Goal: Transaction & Acquisition: Purchase product/service

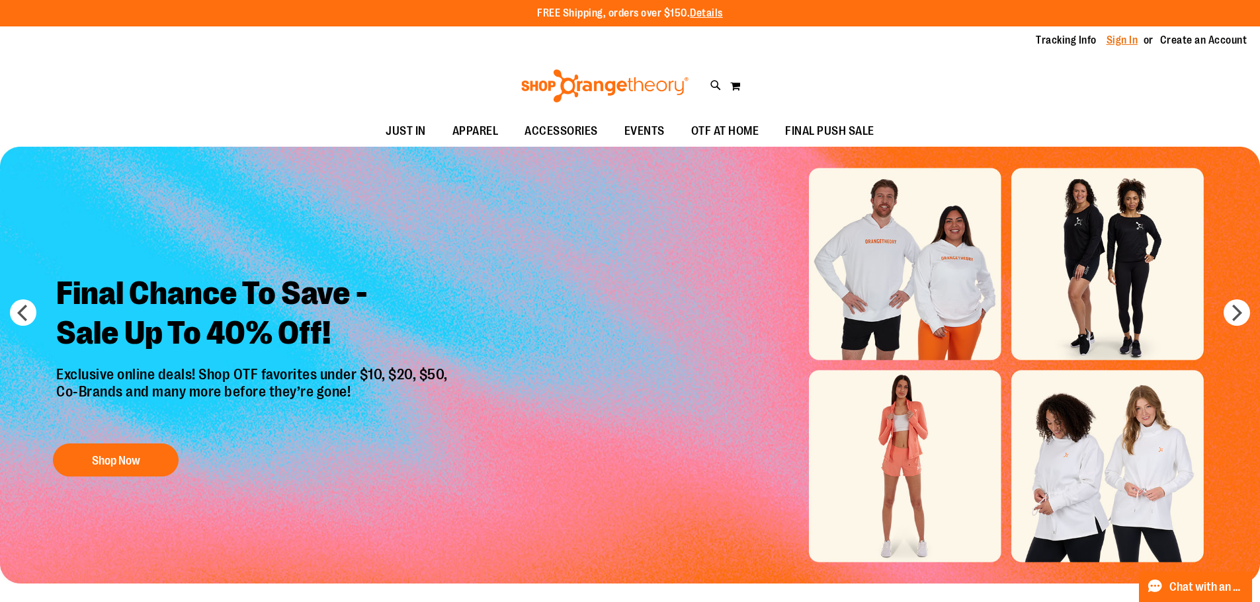
drag, startPoint x: 0, startPoint y: 0, endPoint x: 1117, endPoint y: 44, distance: 1117.6
click at [1117, 44] on link "Sign In" at bounding box center [1122, 40] width 32 height 15
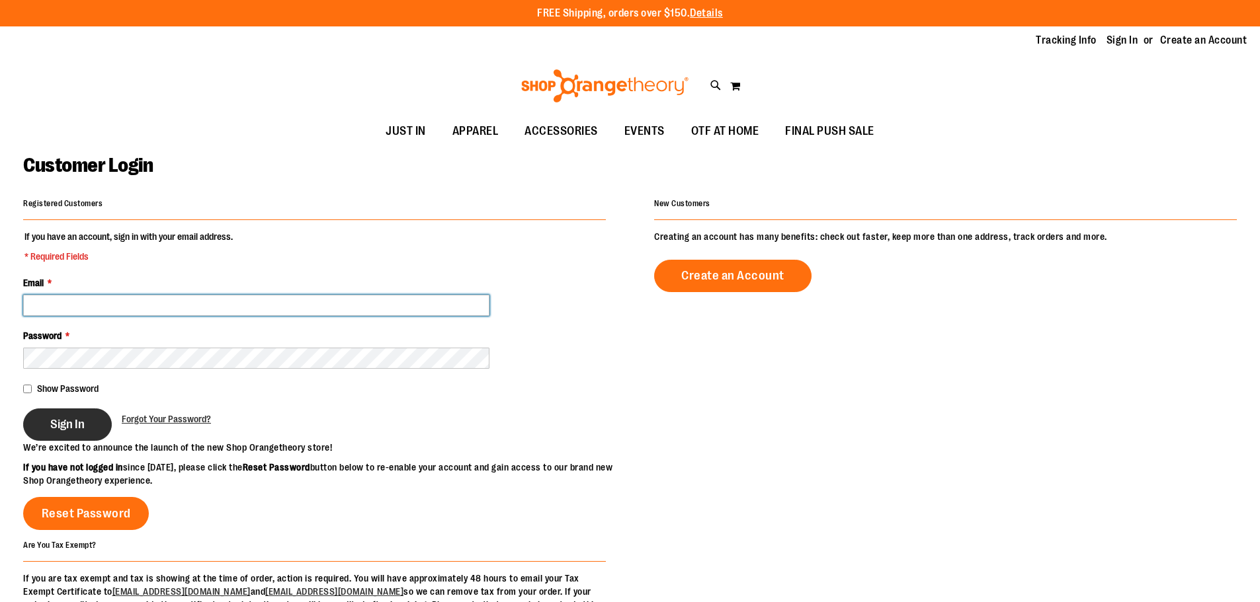
type input "**********"
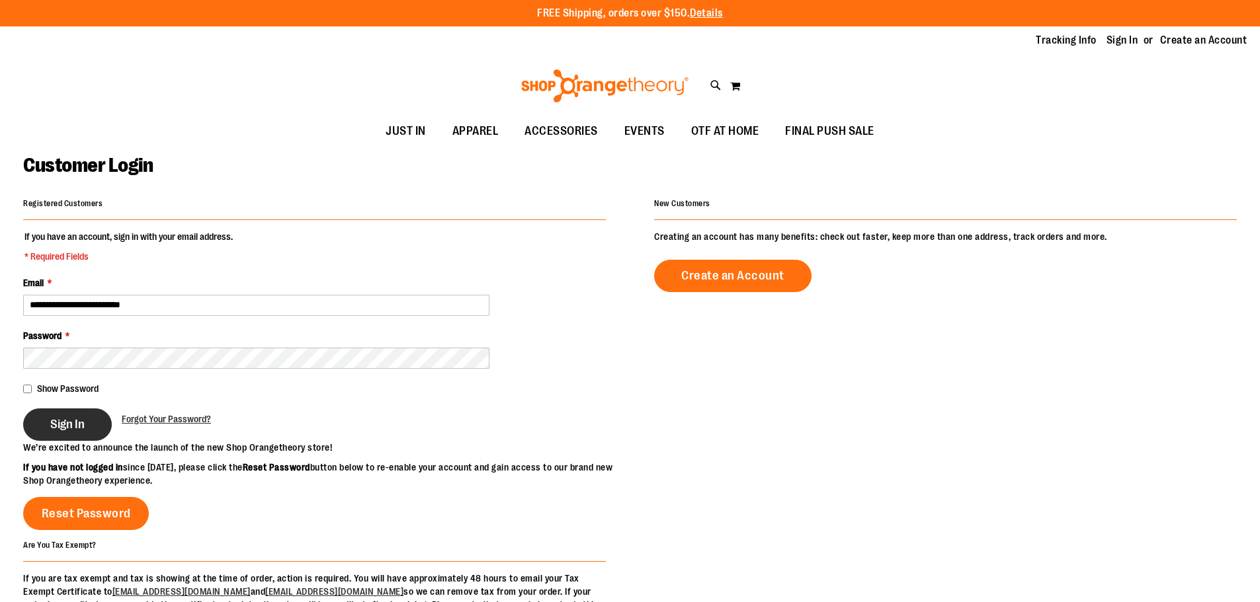
type input "**********"
click at [54, 437] on button "Sign In" at bounding box center [67, 425] width 89 height 32
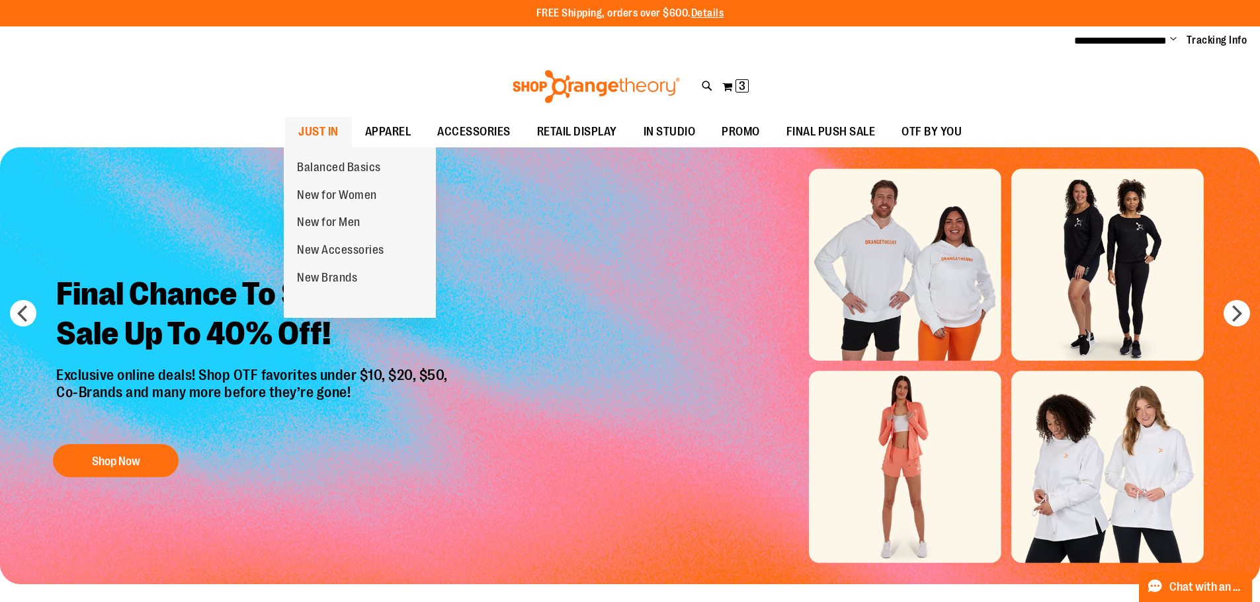
type input "**********"
click at [313, 124] on span "JUST IN" at bounding box center [318, 132] width 40 height 30
click at [322, 129] on span "JUST IN" at bounding box center [318, 132] width 40 height 30
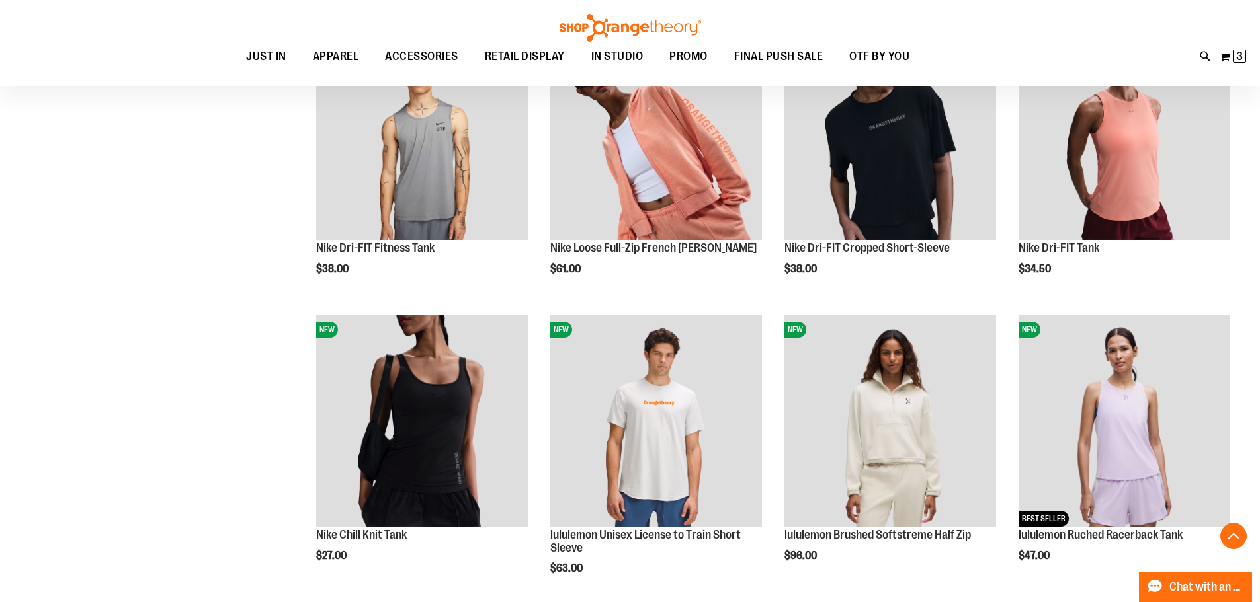
scroll to position [1123, 0]
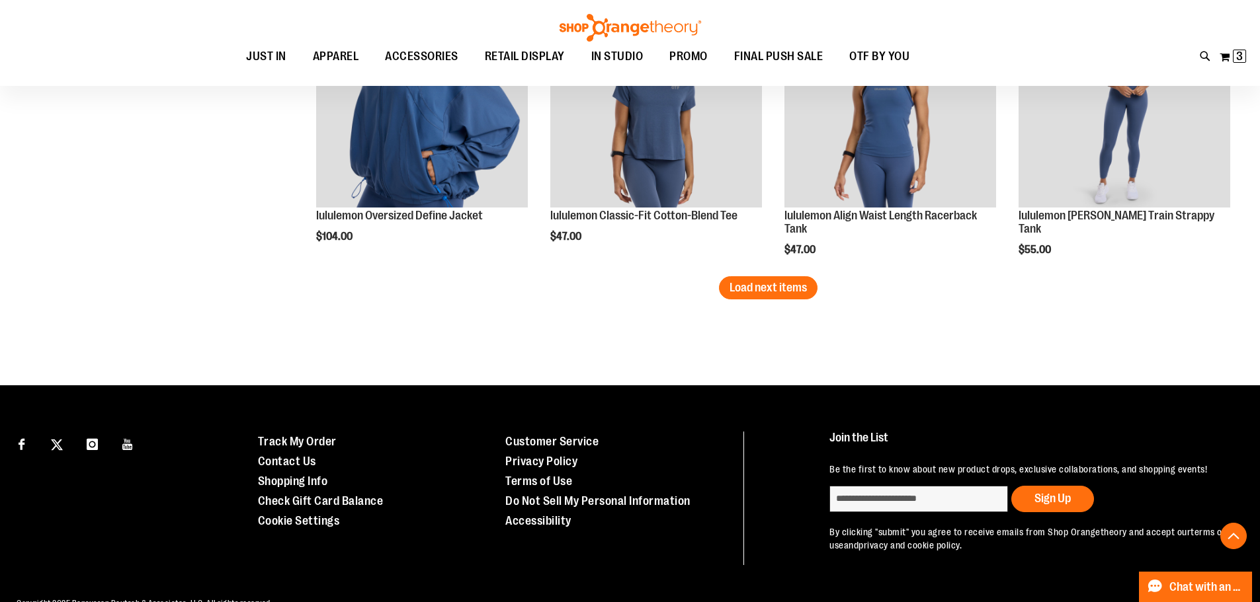
scroll to position [2578, 0]
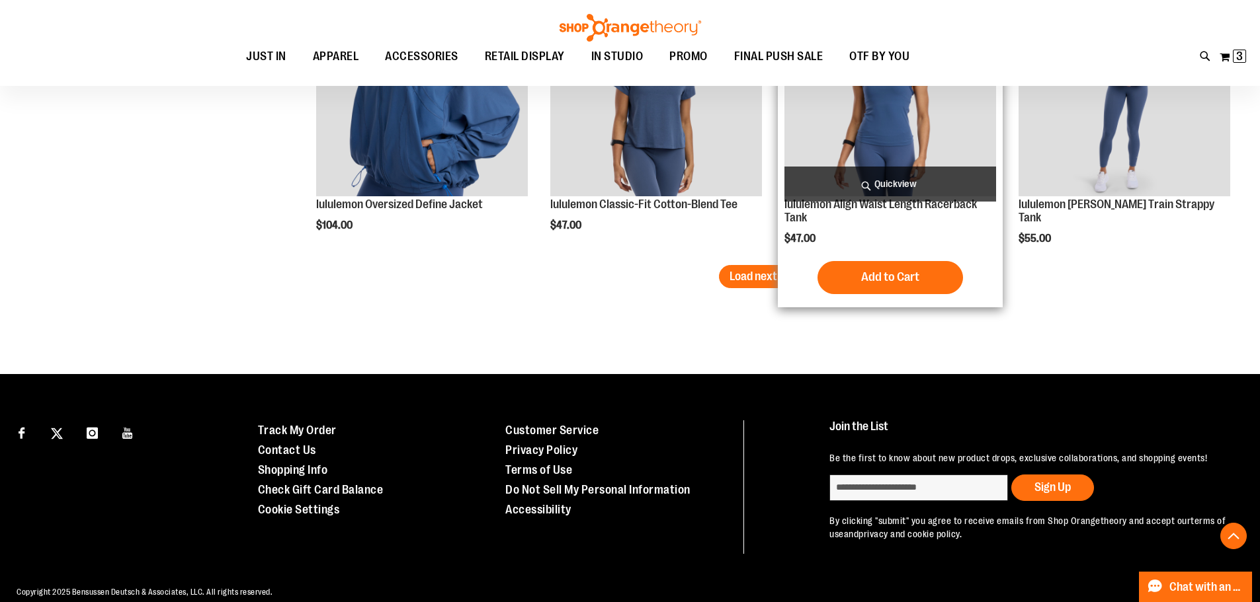
type input "**********"
click at [781, 272] on div "NEW lululemon Align Waist Length Racerback Tank $47.00 Quickview Add to Cart In…" at bounding box center [890, 143] width 225 height 329
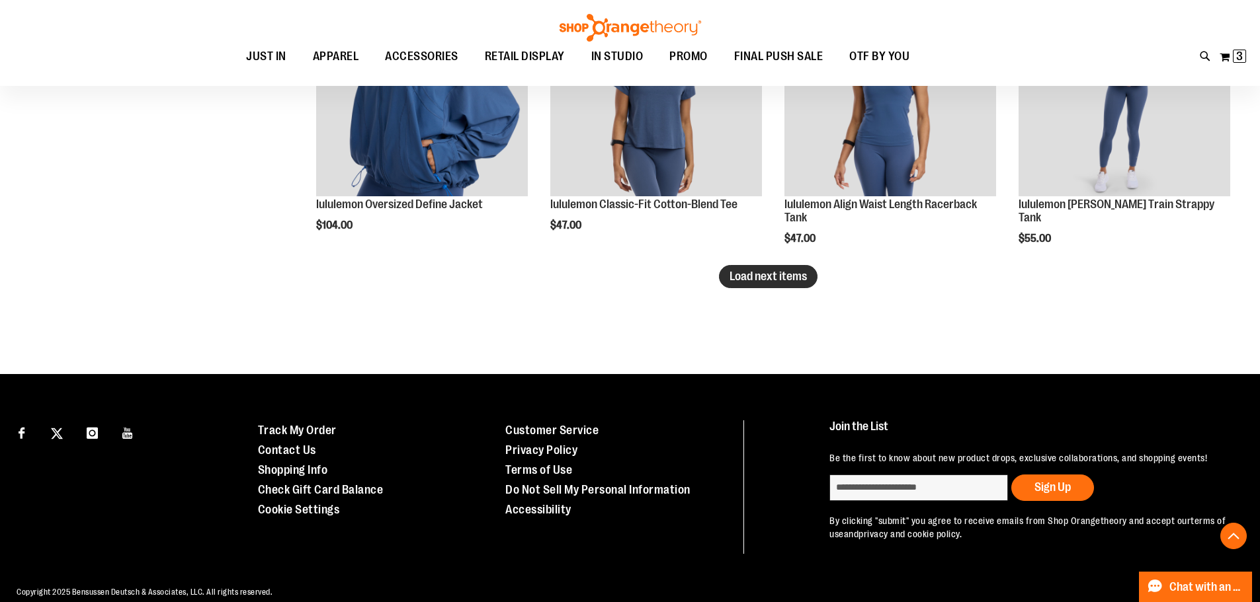
click at [753, 270] on span "Load next items" at bounding box center [767, 276] width 77 height 13
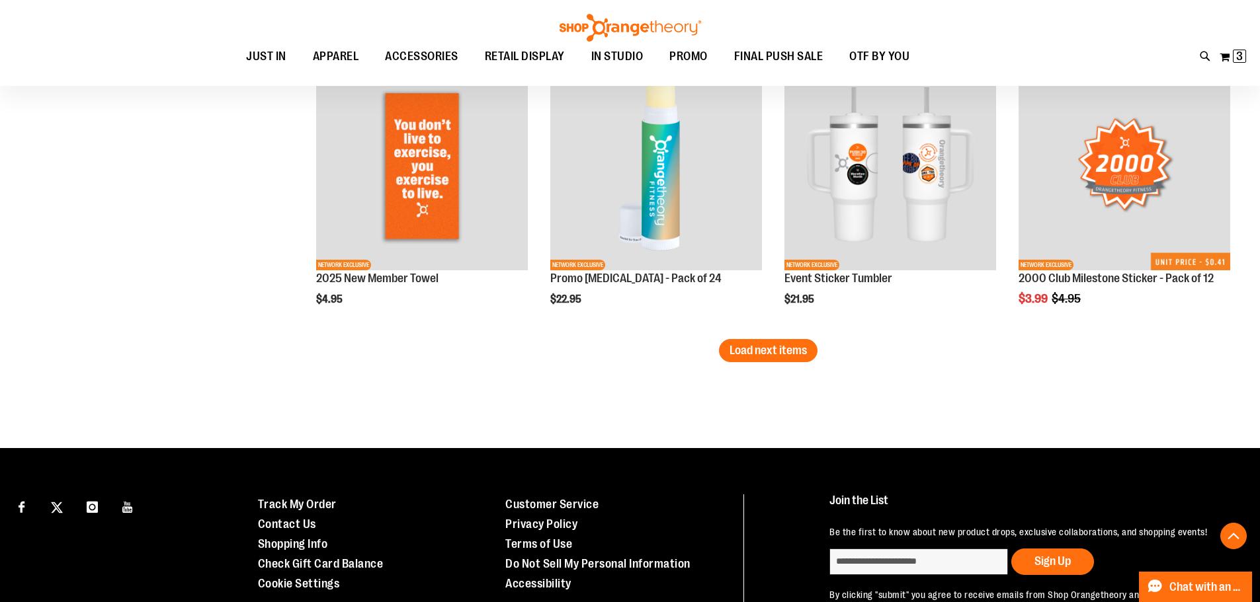
scroll to position [3371, 0]
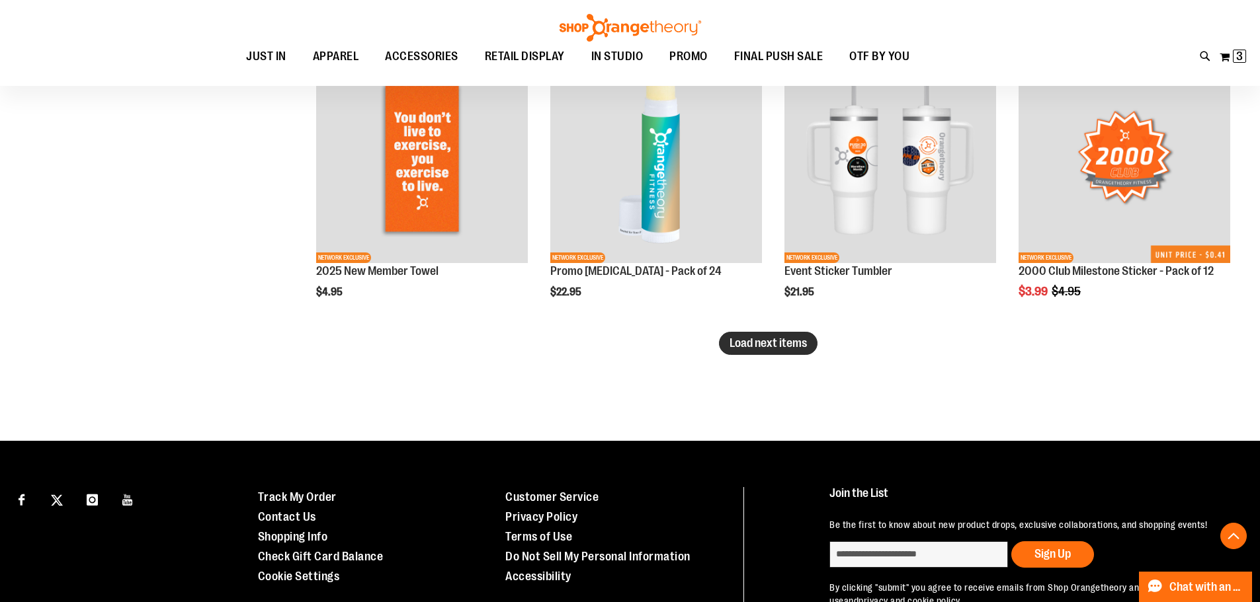
click at [793, 351] on button "Load next items" at bounding box center [768, 343] width 99 height 23
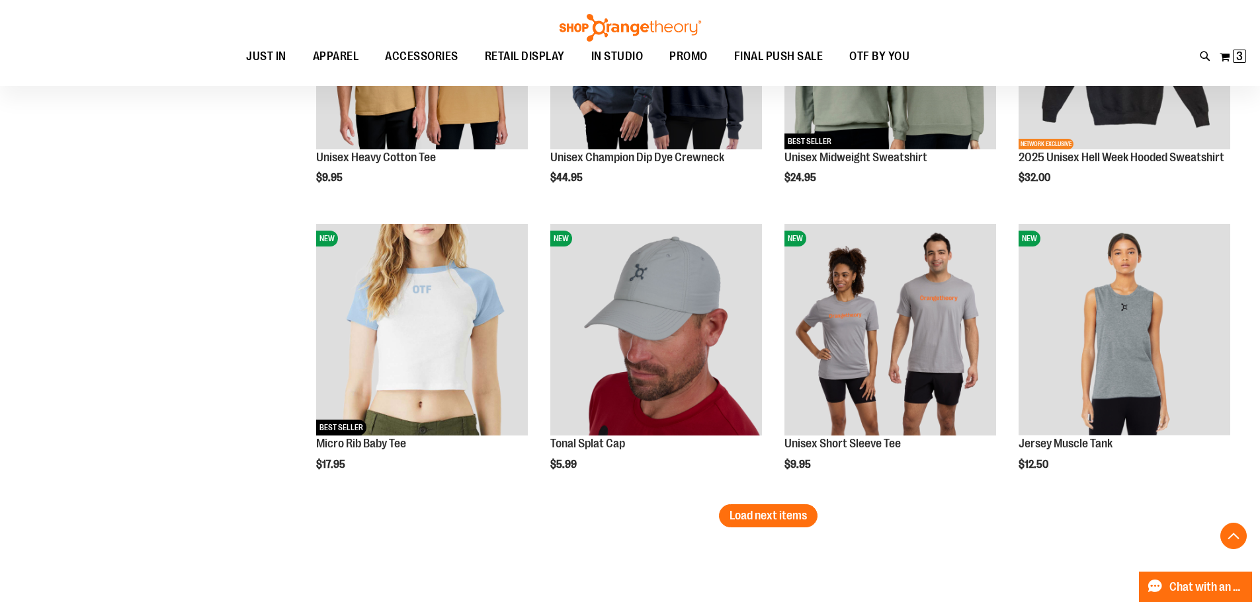
scroll to position [4108, 0]
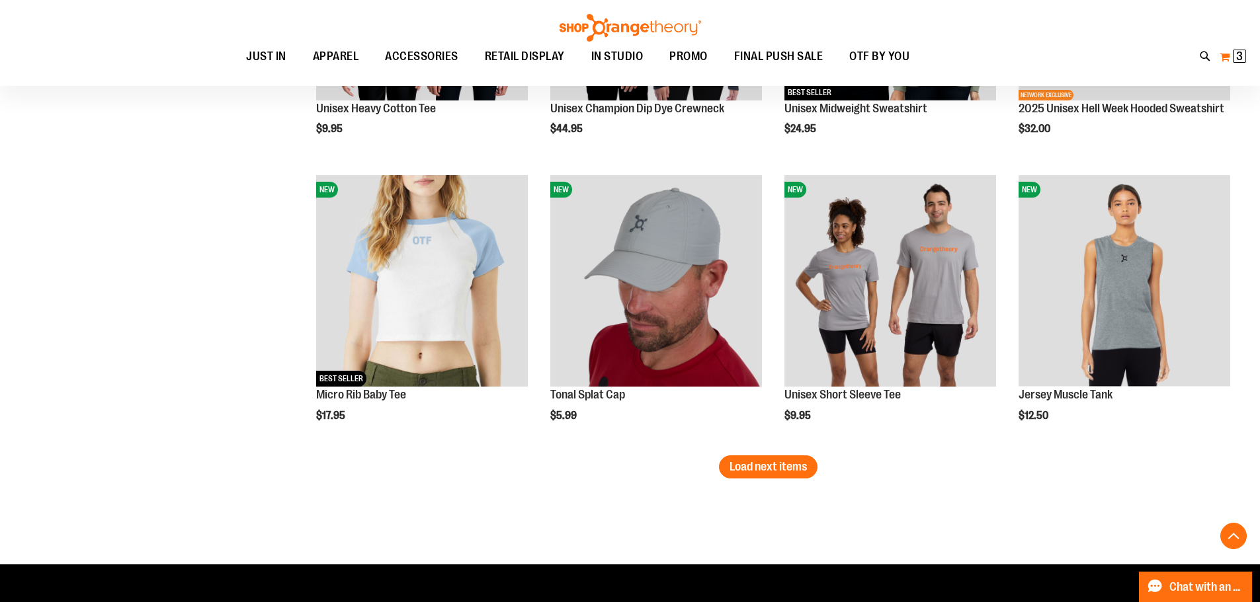
click at [1232, 53] on span "3 3 items" at bounding box center [1238, 56] width 13 height 13
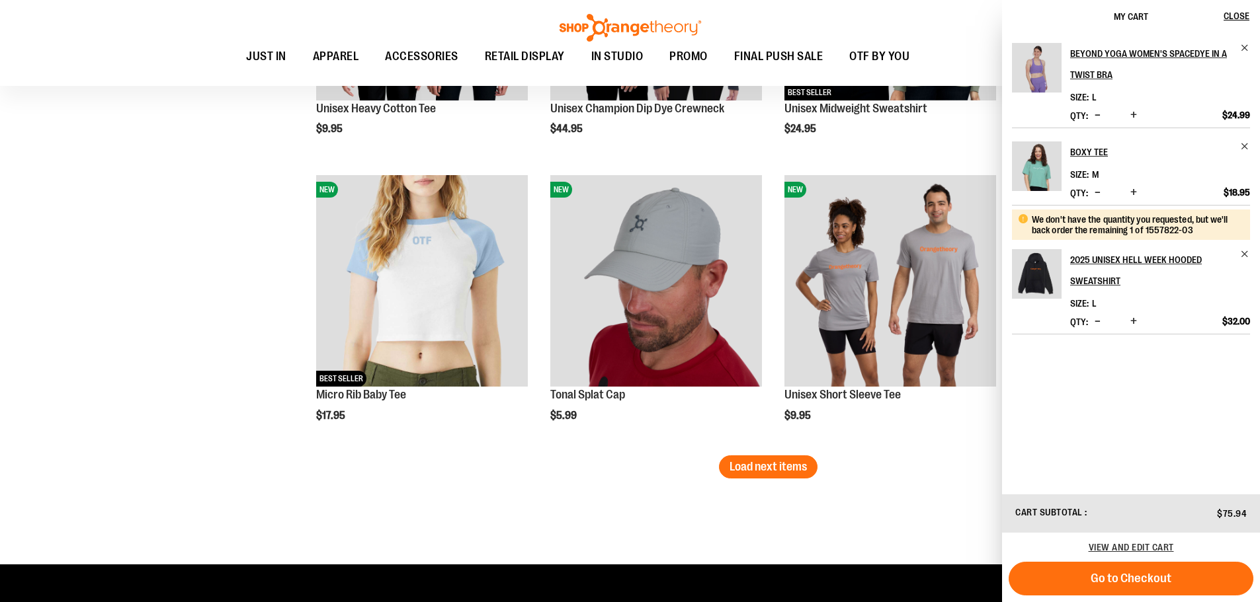
click at [1092, 194] on button "Decrease product quantity" at bounding box center [1097, 192] width 13 height 13
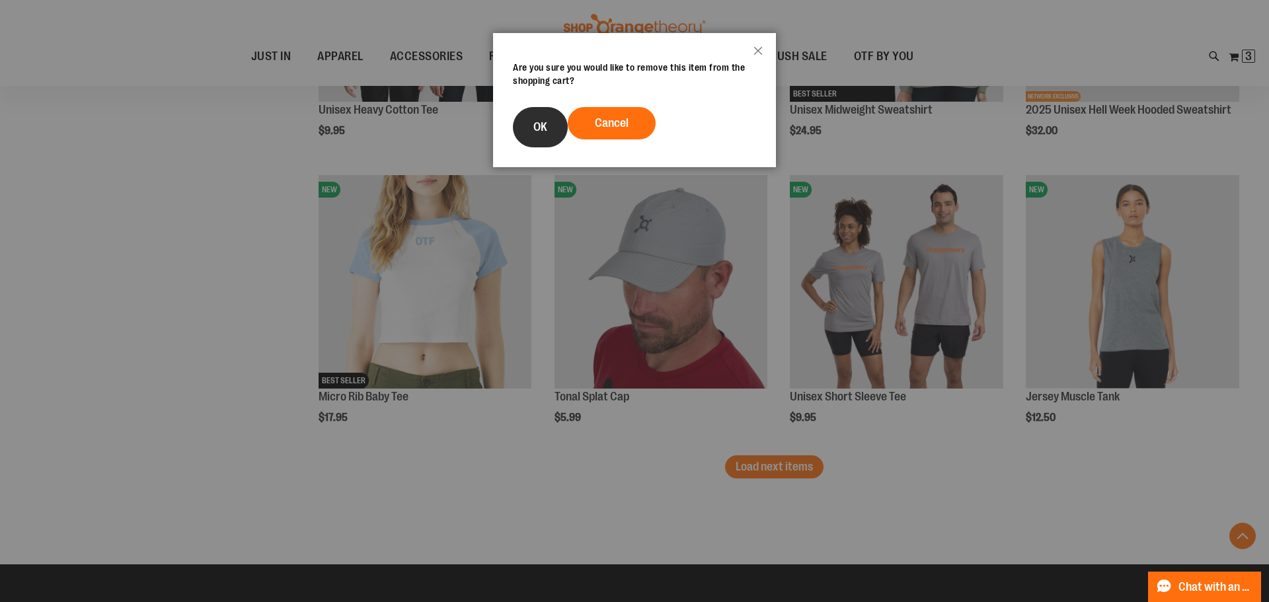
click at [514, 132] on button "OK" at bounding box center [540, 127] width 55 height 40
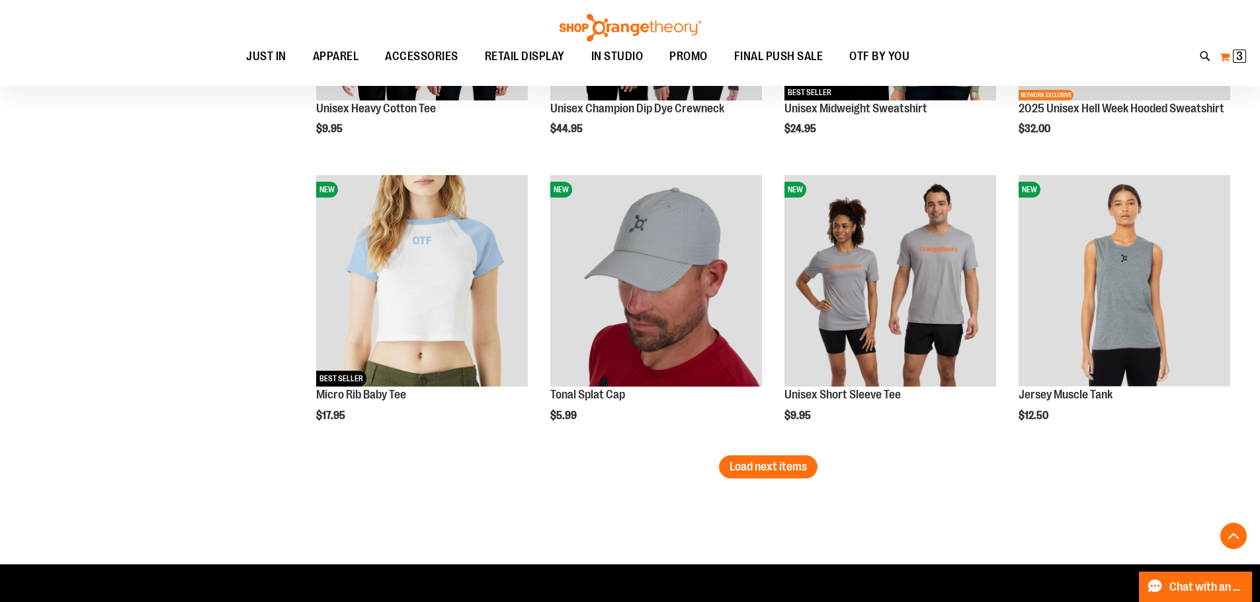
click at [1224, 59] on button "My Cart 3 3 items" at bounding box center [1233, 56] width 28 height 21
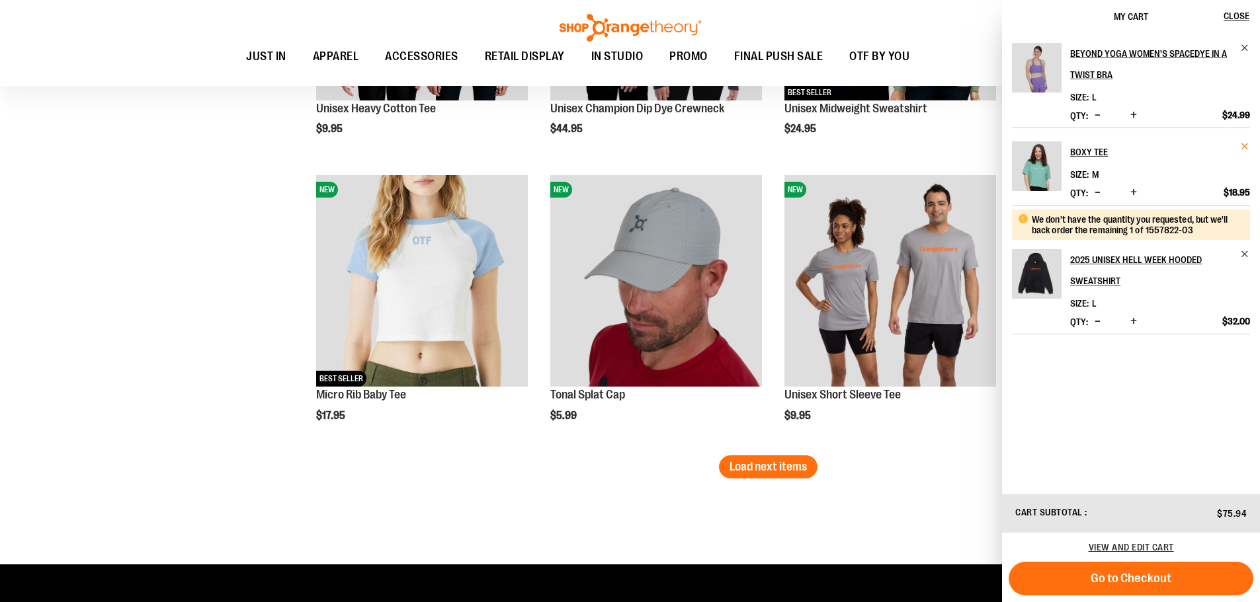
click at [1246, 143] on span "Remove item" at bounding box center [1245, 146] width 10 height 10
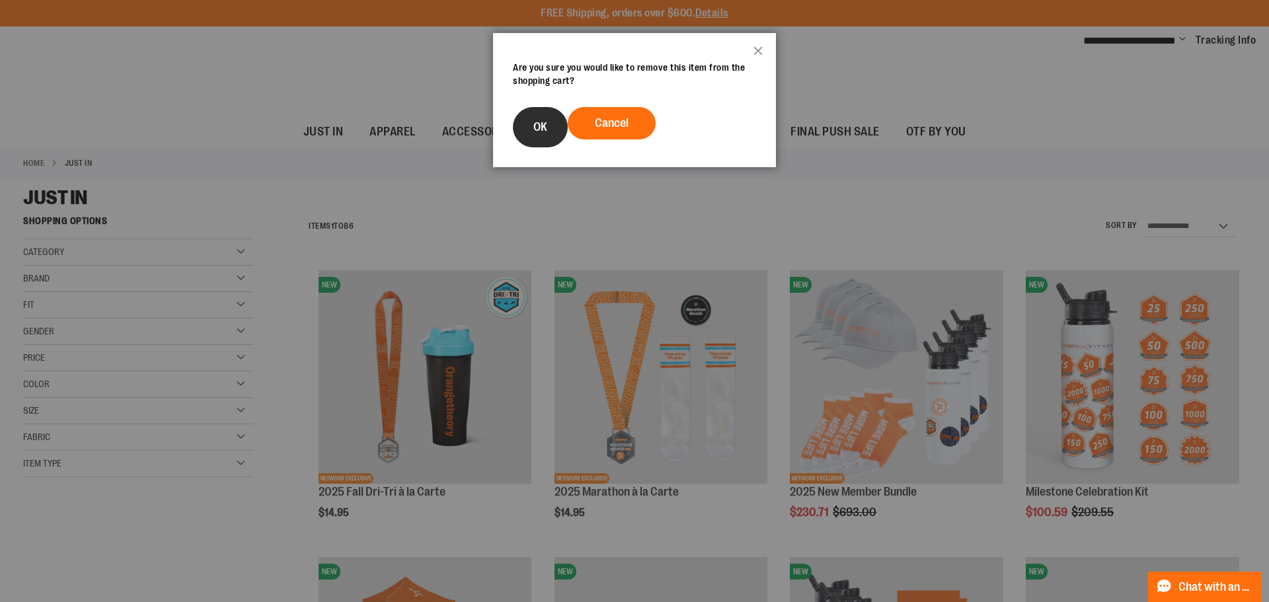
click at [536, 118] on button "OK" at bounding box center [540, 127] width 55 height 40
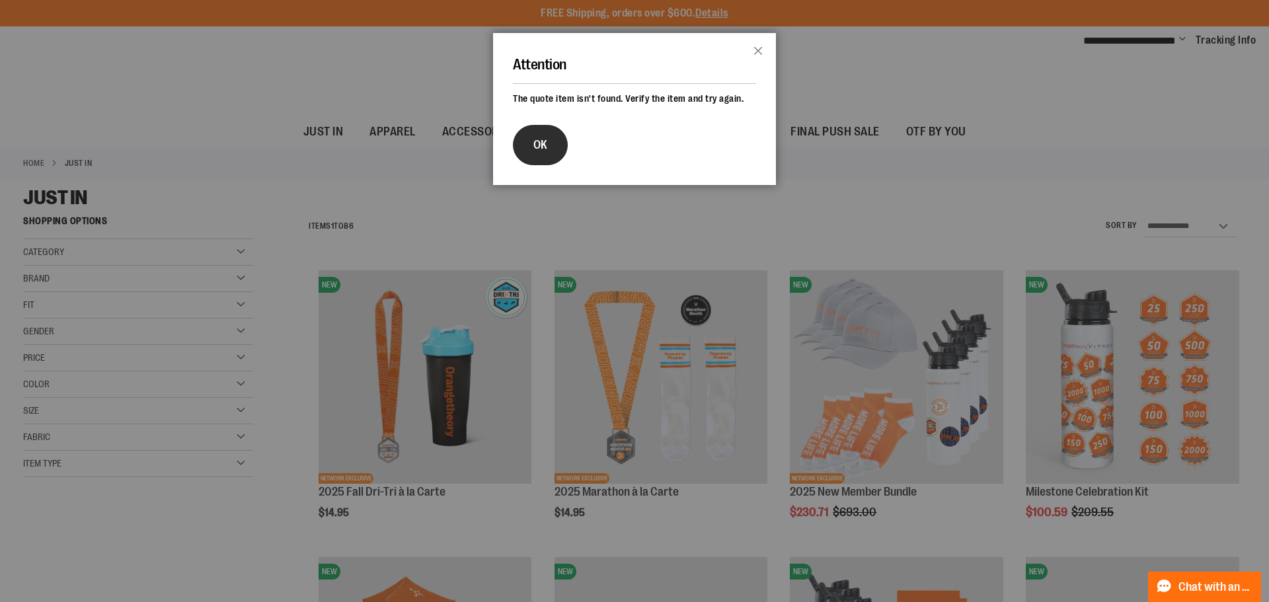
click at [529, 148] on button "OK" at bounding box center [540, 145] width 55 height 40
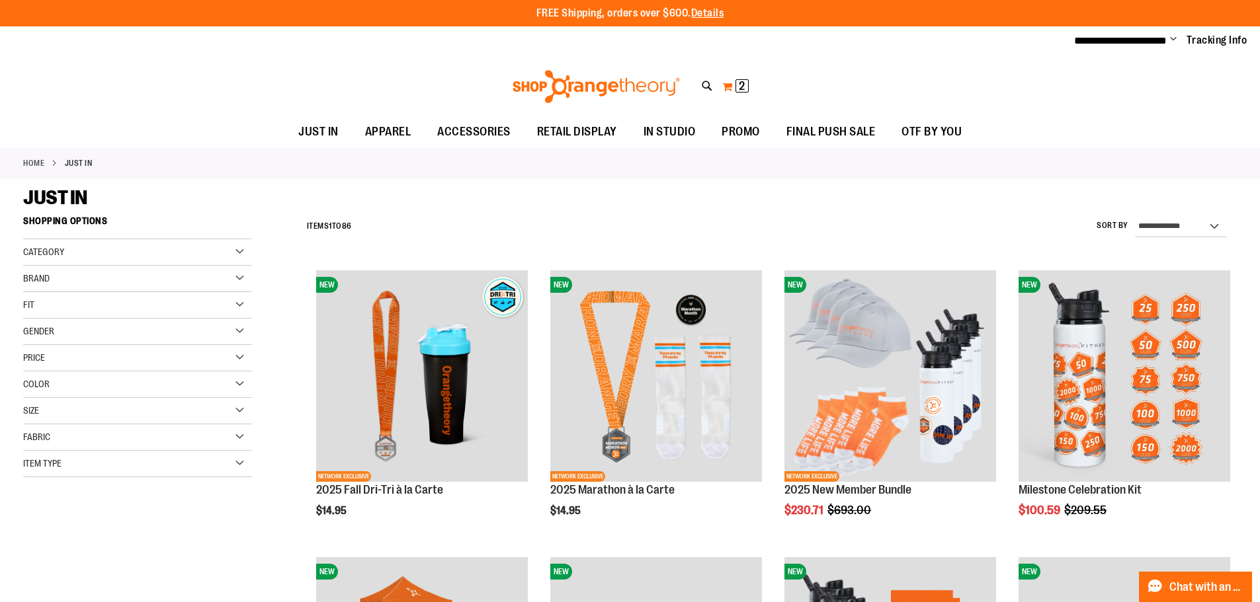
click at [723, 87] on button "My Cart 2 2 items" at bounding box center [735, 86] width 28 height 21
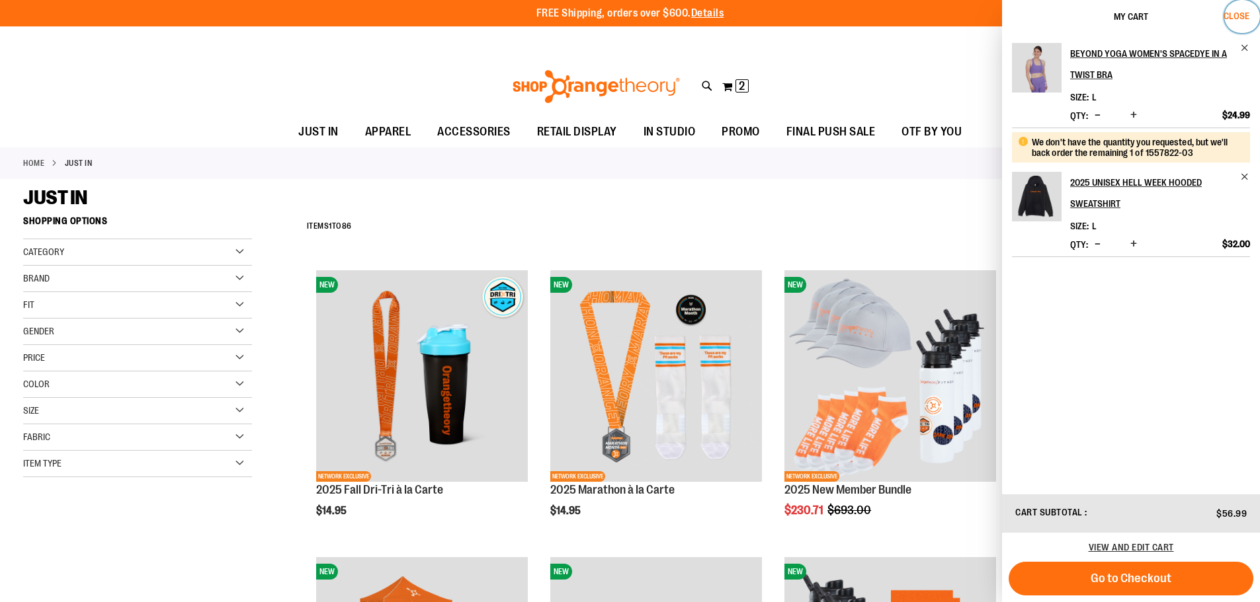
click at [1235, 17] on span "Close" at bounding box center [1236, 16] width 26 height 11
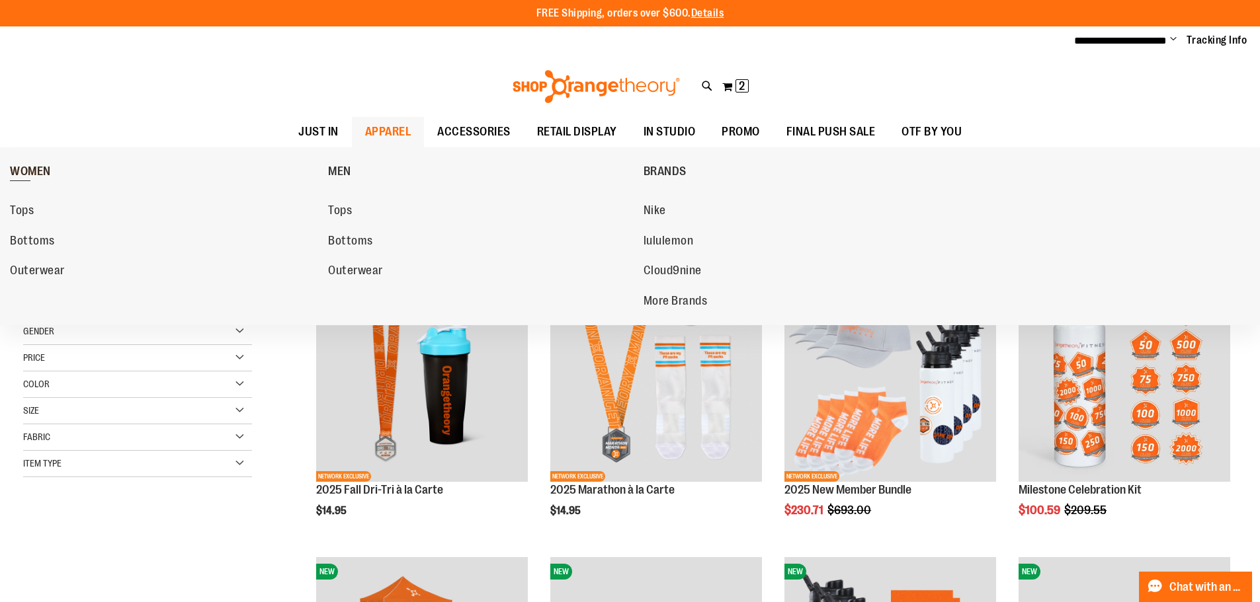
click at [30, 168] on span "WOMEN" at bounding box center [30, 173] width 41 height 17
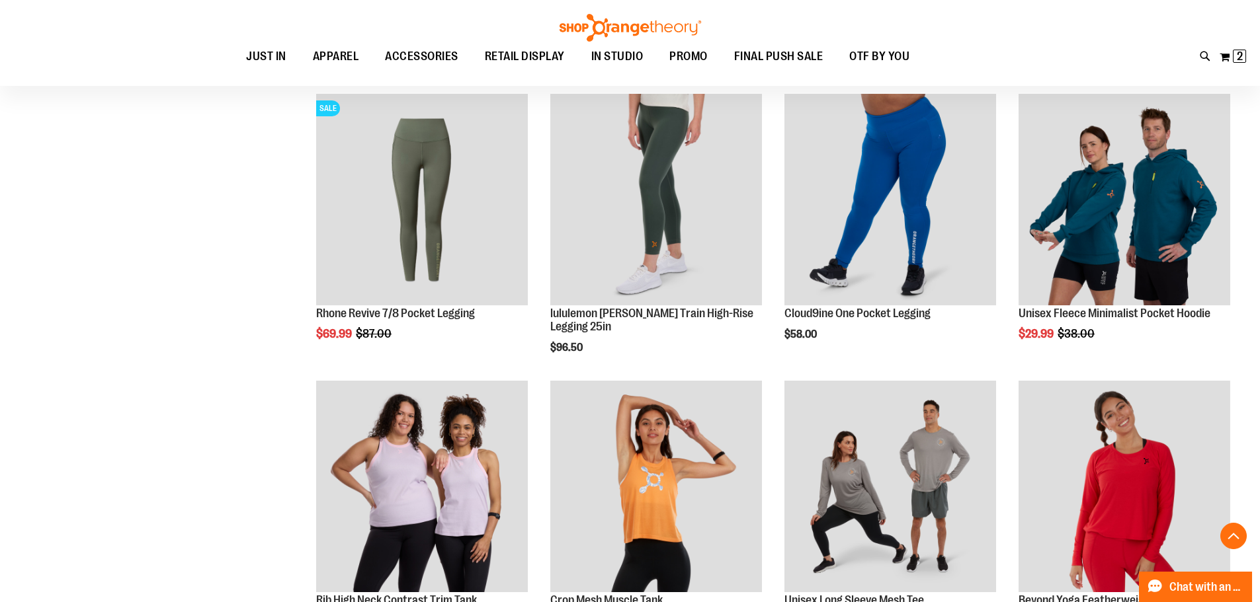
scroll to position [396, 0]
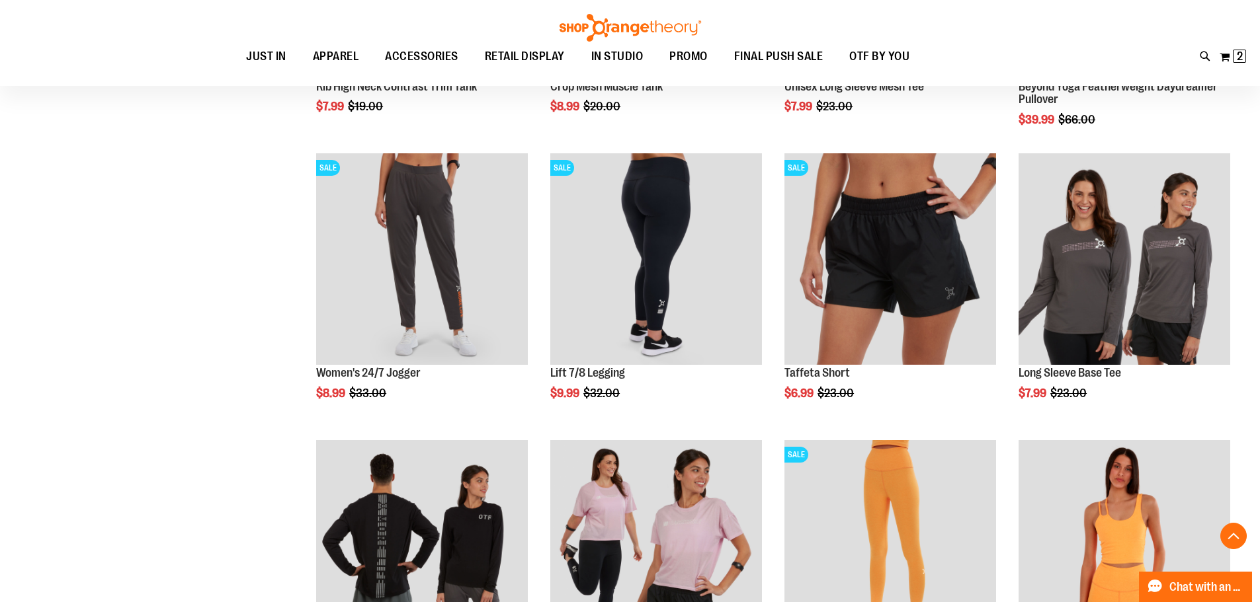
scroll to position [991, 0]
